Goal: Navigation & Orientation: Find specific page/section

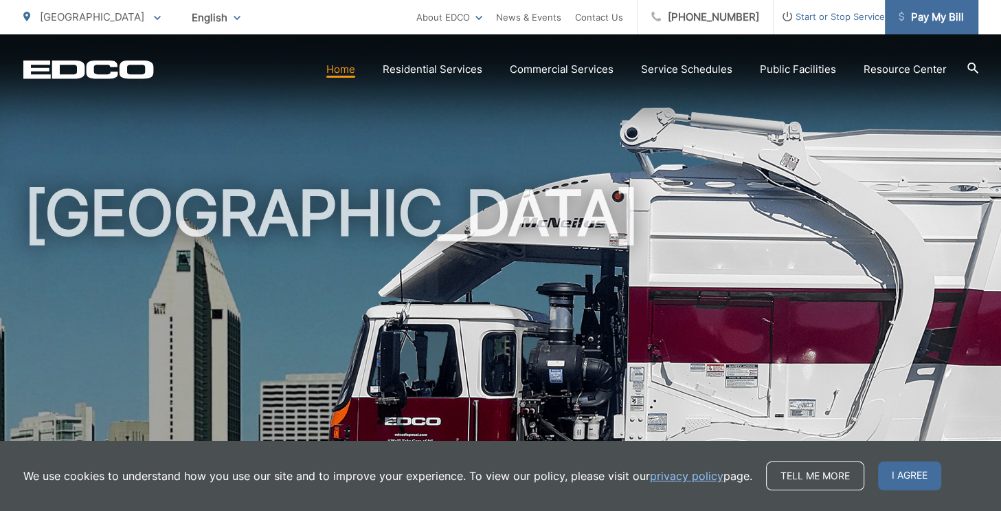
click at [924, 21] on span "Pay My Bill" at bounding box center [931, 17] width 65 height 16
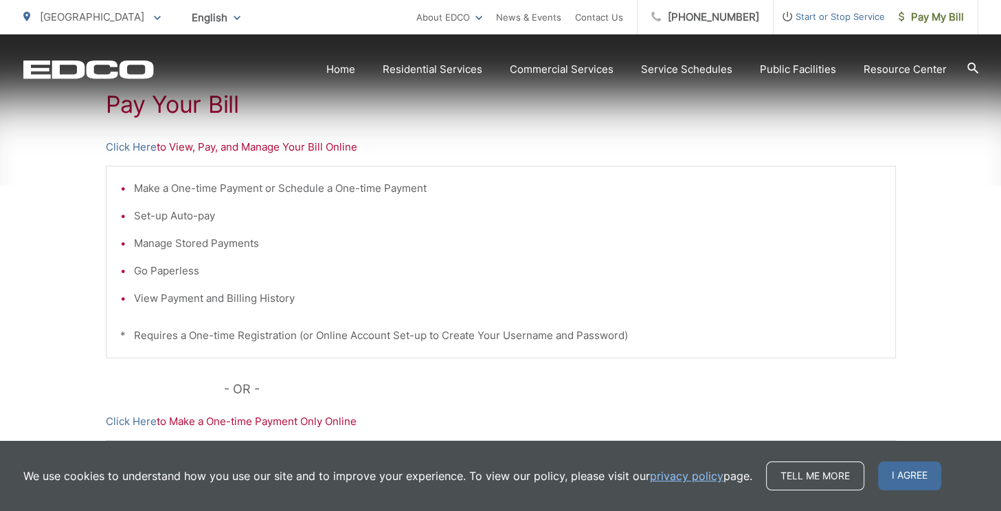
scroll to position [275, 0]
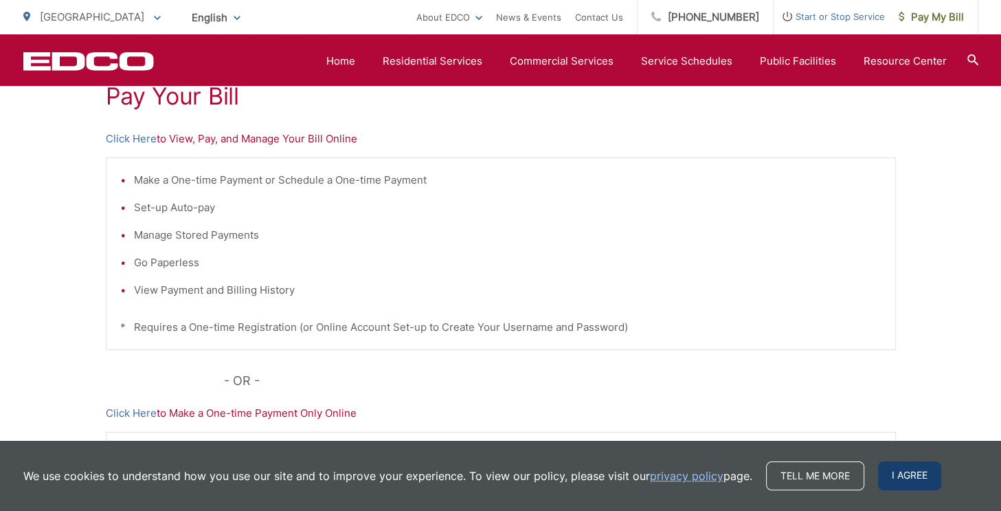
click at [917, 478] on span "I agree" at bounding box center [909, 475] width 63 height 29
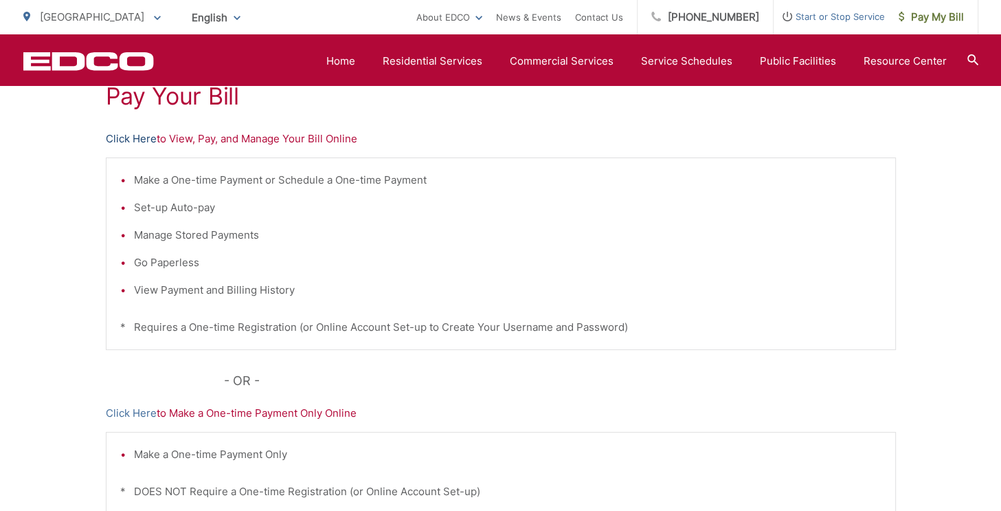
click at [129, 138] on link "Click Here" at bounding box center [131, 139] width 51 height 16
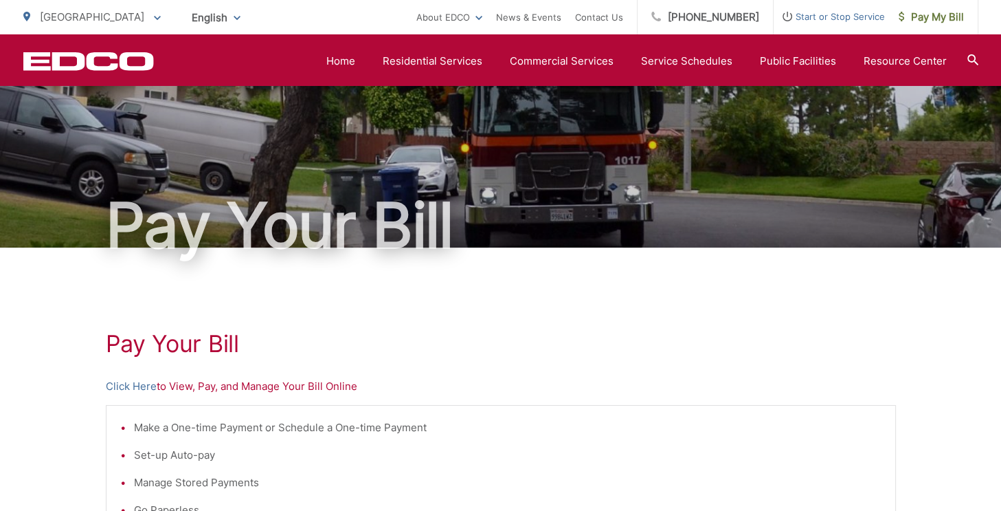
scroll to position [0, 0]
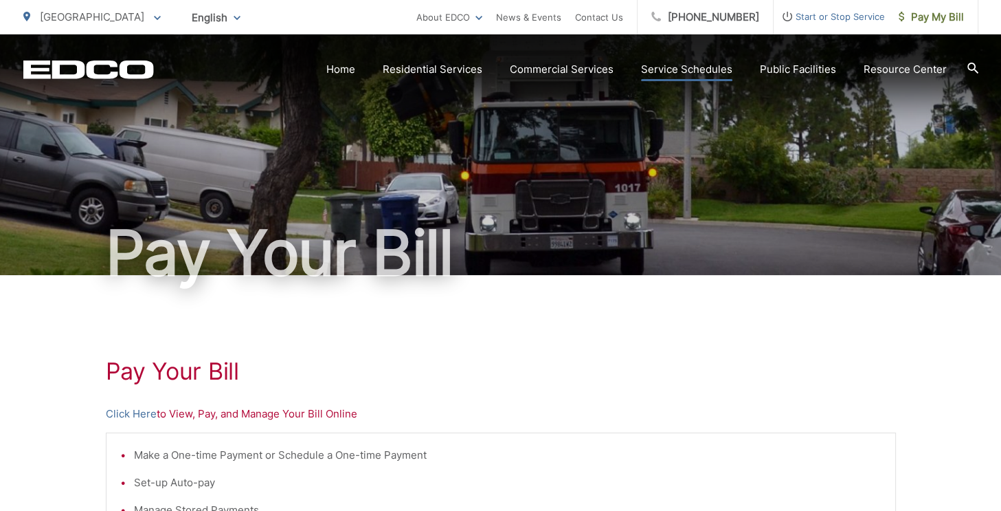
click at [667, 69] on link "Service Schedules" at bounding box center [686, 69] width 91 height 16
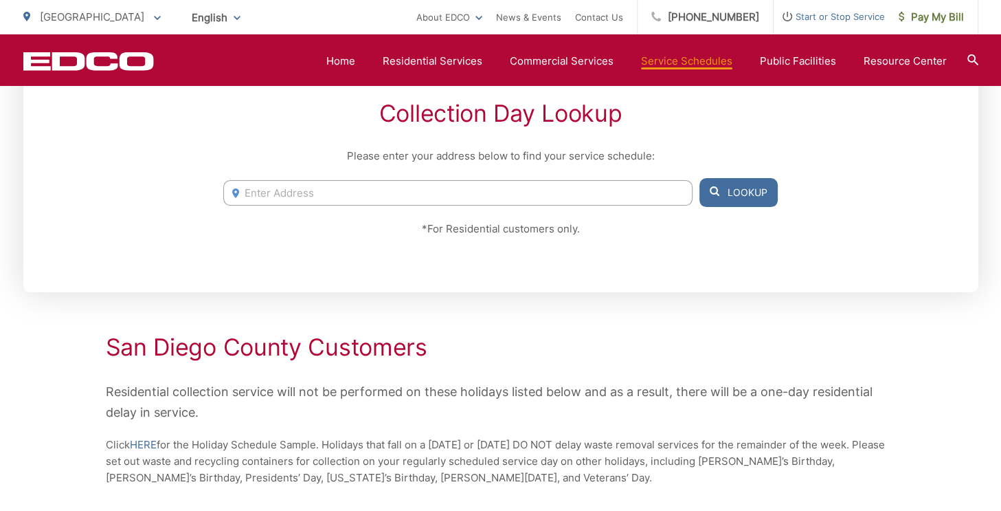
scroll to position [275, 0]
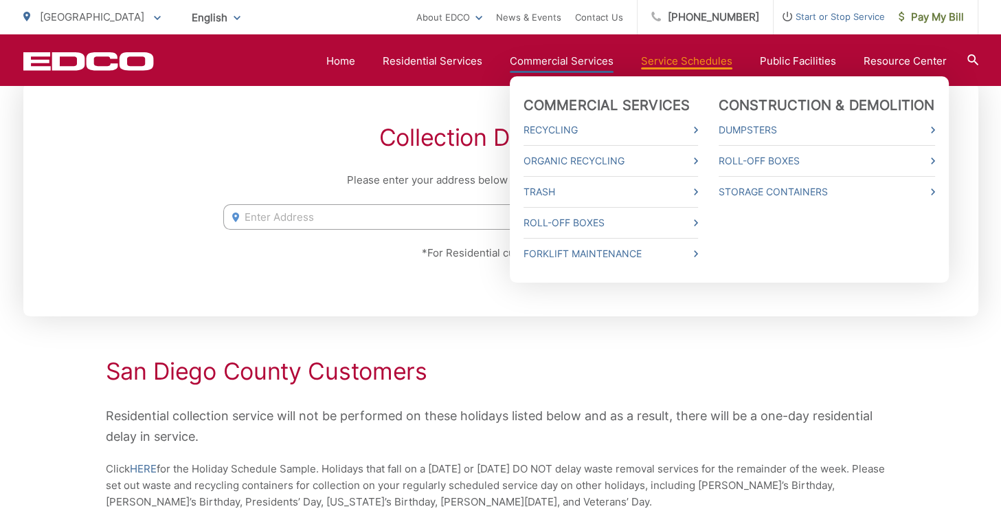
click at [563, 63] on link "Commercial Services" at bounding box center [562, 61] width 104 height 16
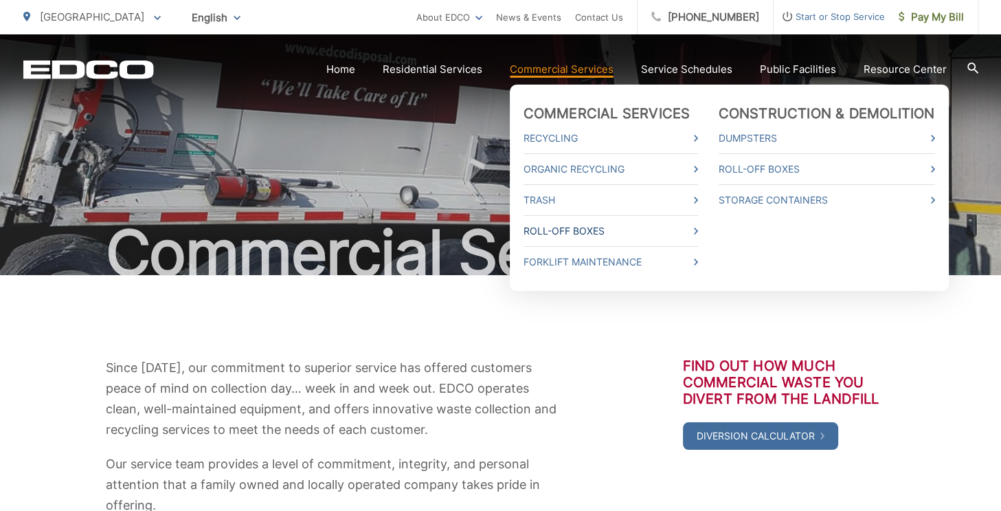
click at [566, 230] on link "Roll-Off Boxes" at bounding box center [611, 231] width 175 height 16
